Goal: Transaction & Acquisition: Purchase product/service

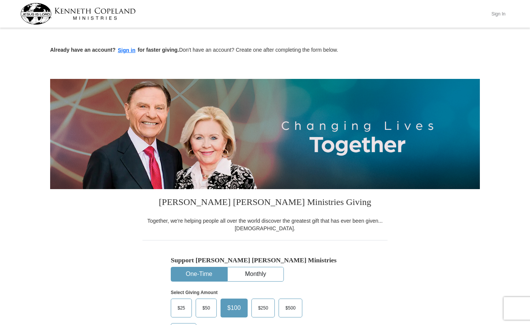
click at [495, 12] on button "Sign In" at bounding box center [498, 14] width 23 height 12
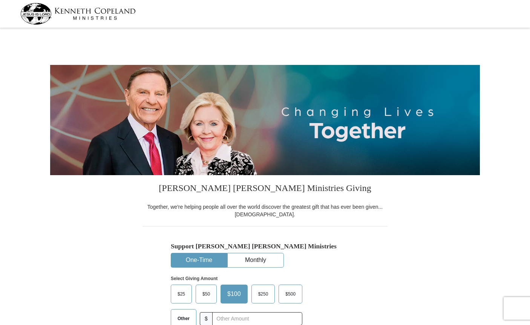
select select "OK"
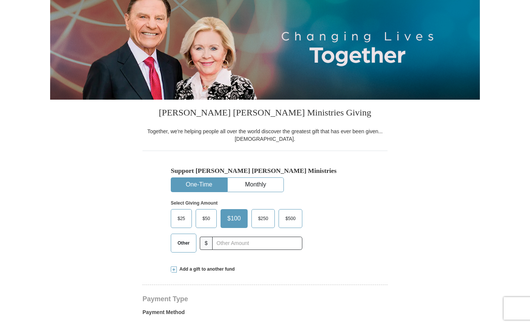
scroll to position [188, 0]
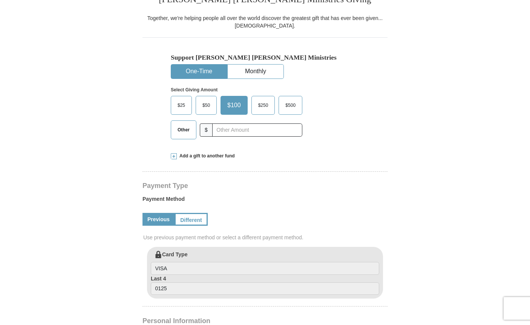
click at [199, 69] on button "One-Time" at bounding box center [199, 71] width 56 height 14
click at [179, 128] on span "Other" at bounding box center [184, 129] width 20 height 11
click at [0, 0] on input "Other" at bounding box center [0, 0] width 0 height 0
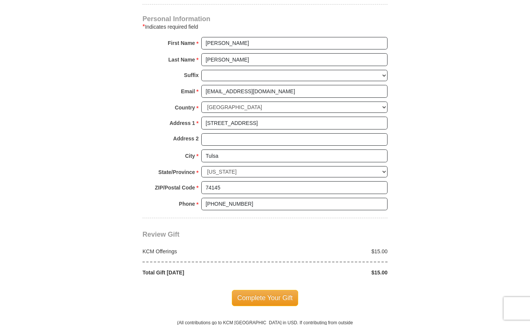
scroll to position [528, 0]
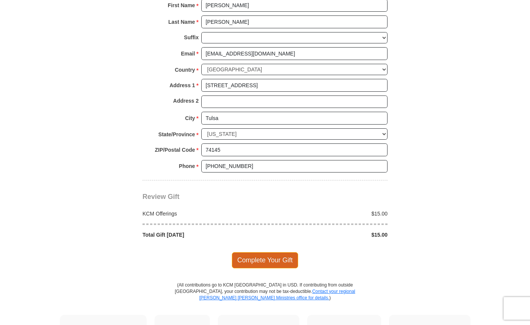
type input "15"
click at [265, 261] on span "Complete Your Gift" at bounding box center [265, 260] width 67 height 16
